Goal: Transaction & Acquisition: Purchase product/service

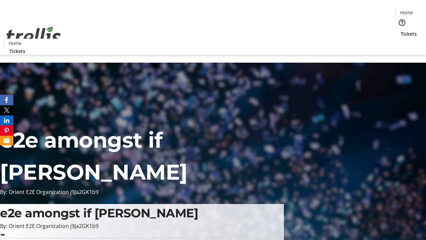
click at [401, 30] on span "Tickets" at bounding box center [409, 33] width 16 height 7
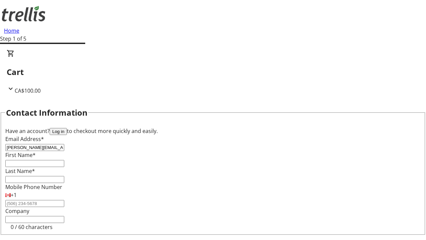
type input "[PERSON_NAME][EMAIL_ADDRESS][DOMAIN_NAME]"
type input "[PERSON_NAME]"
